Goal: Navigation & Orientation: Go to known website

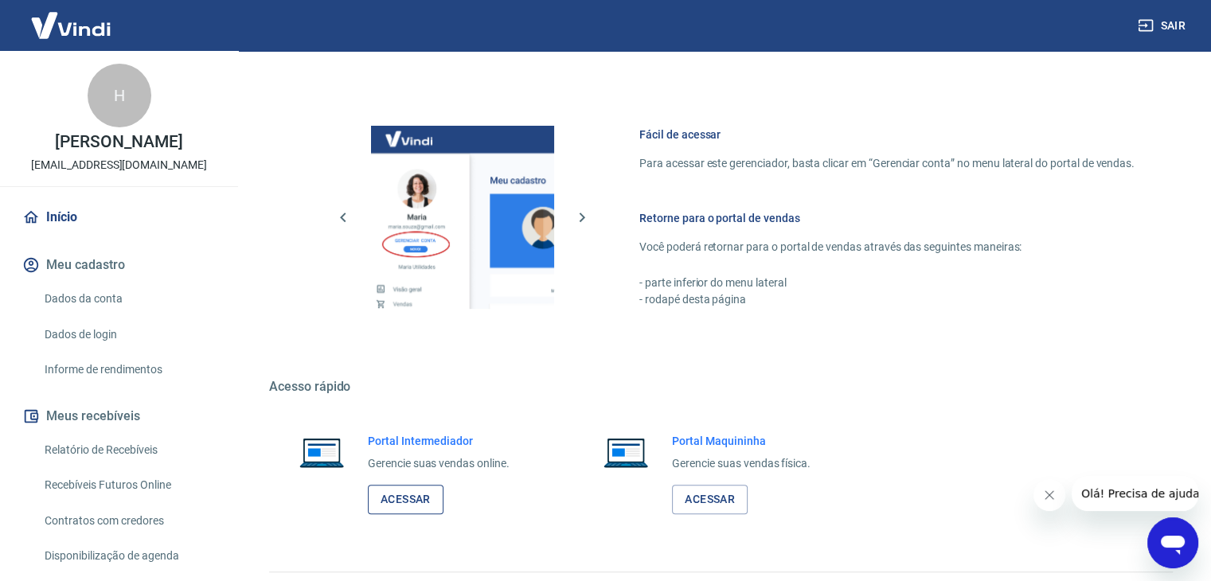
scroll to position [675, 0]
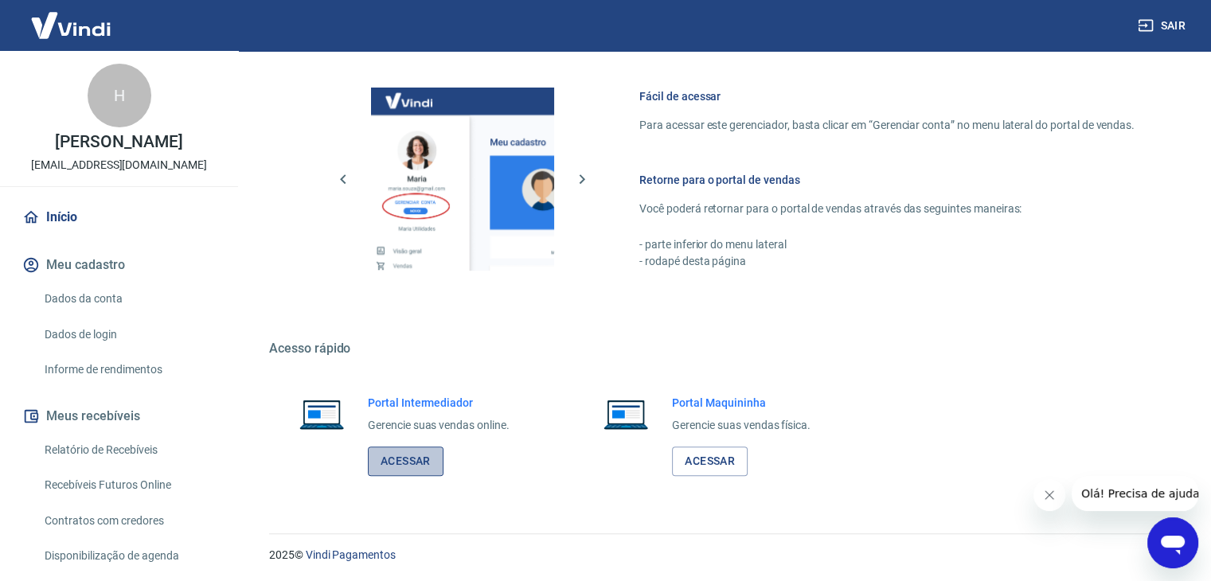
click at [404, 458] on link "Acessar" at bounding box center [406, 461] width 76 height 29
